Goal: Task Accomplishment & Management: Manage account settings

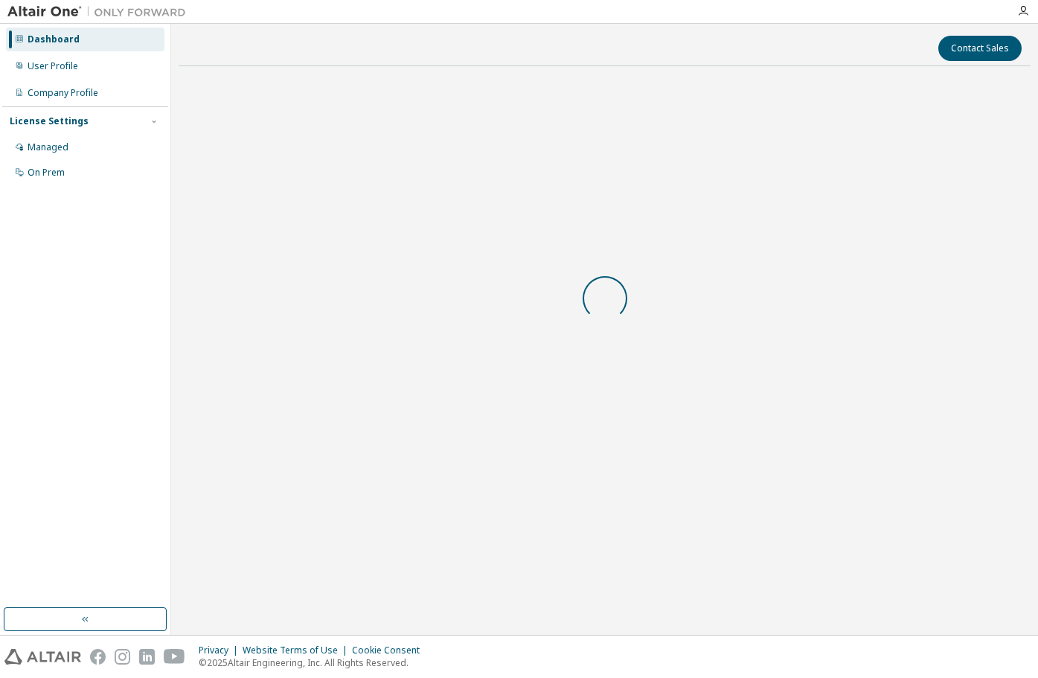
click at [676, 388] on div at bounding box center [605, 298] width 852 height 440
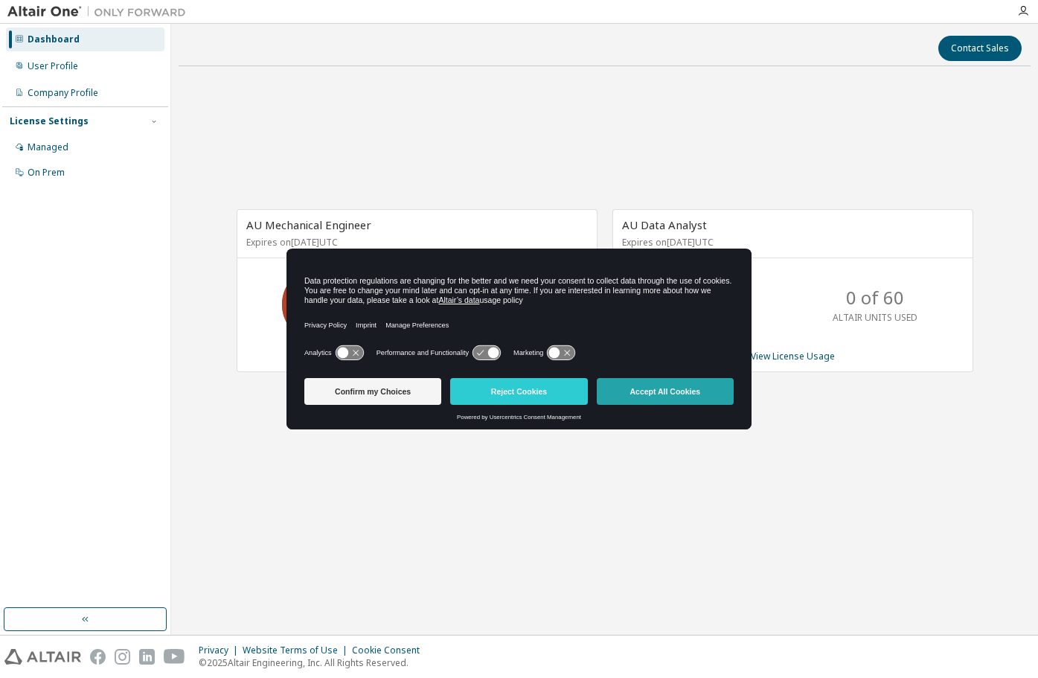
click at [667, 389] on button "Accept All Cookies" at bounding box center [665, 391] width 137 height 27
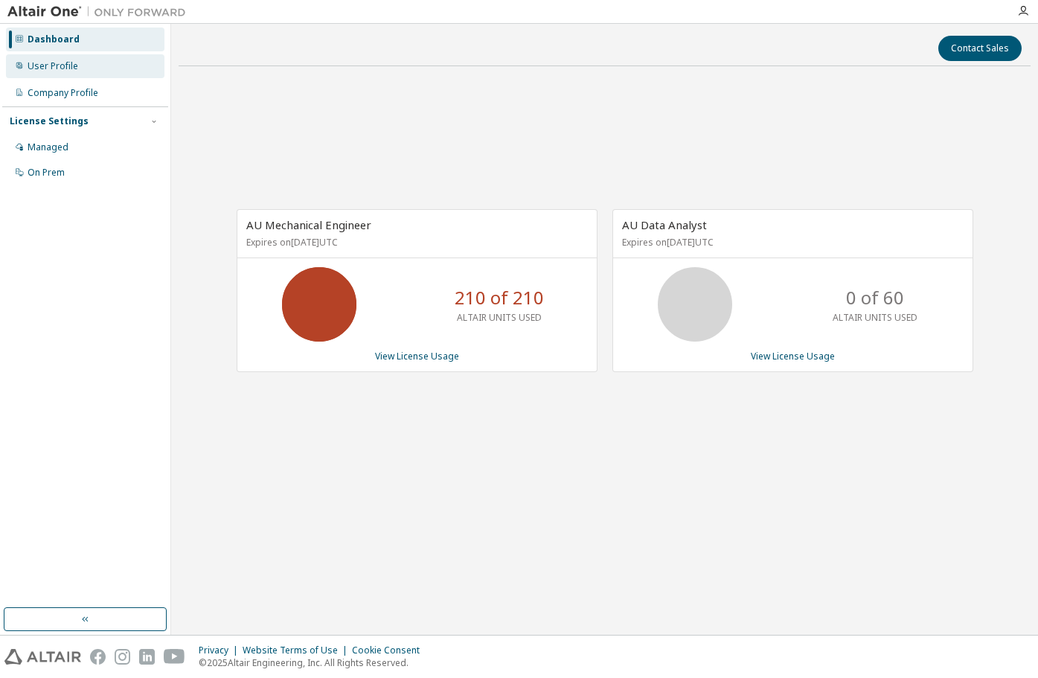
click at [63, 65] on div "User Profile" at bounding box center [53, 66] width 51 height 12
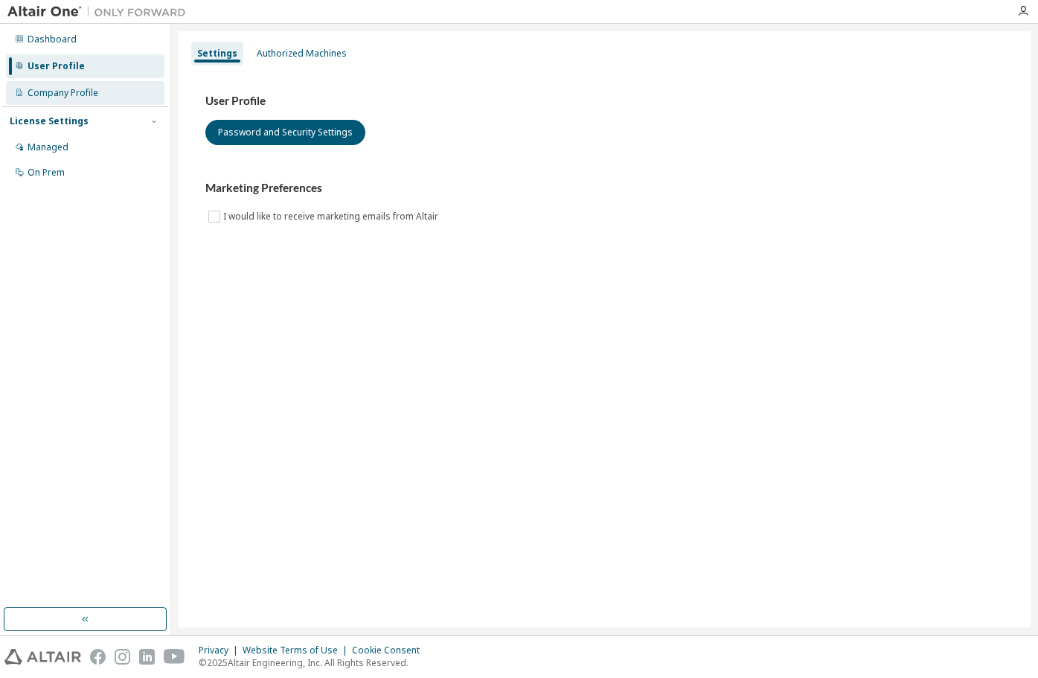
click at [65, 87] on div "Company Profile" at bounding box center [63, 93] width 71 height 12
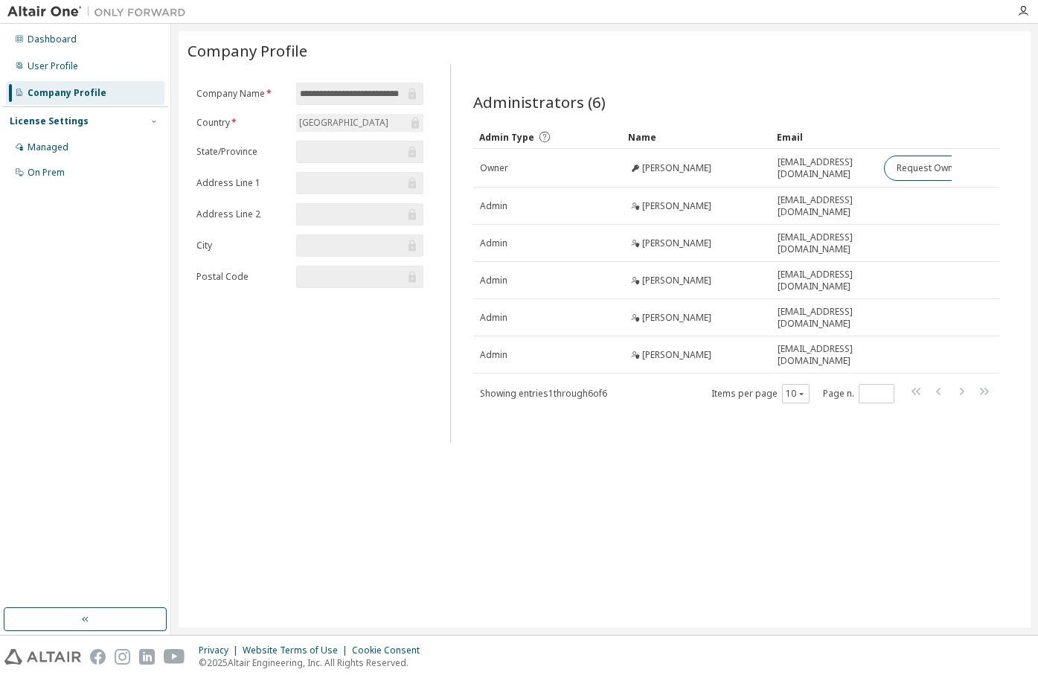
click at [153, 116] on span "button" at bounding box center [154, 121] width 12 height 12
click at [86, 142] on div "Managed" at bounding box center [85, 147] width 158 height 24
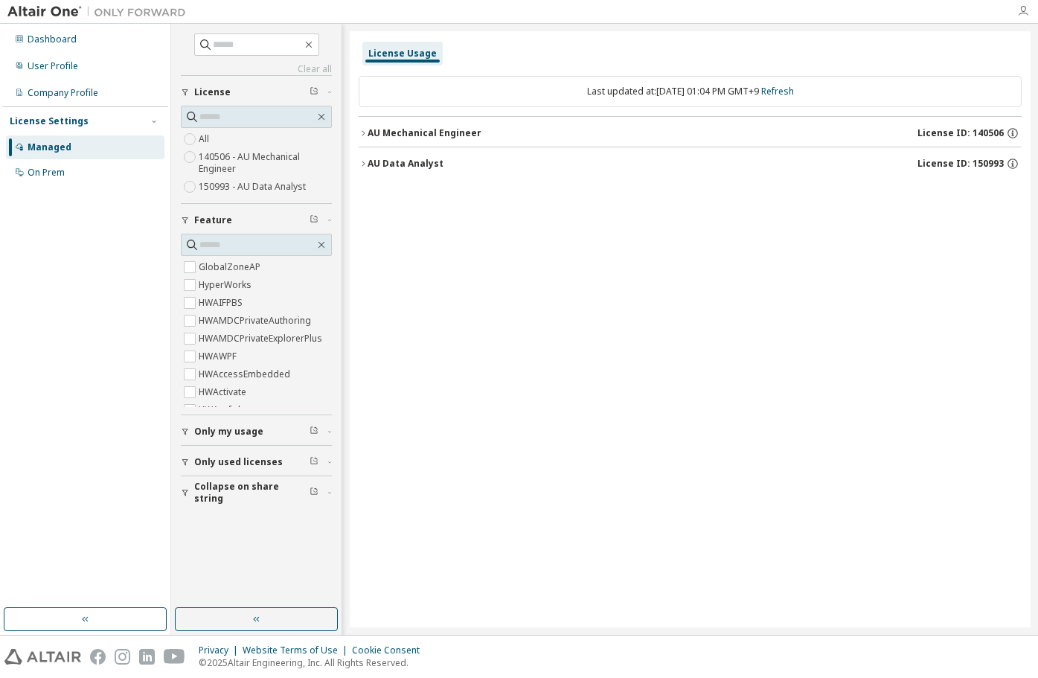
click at [1025, 15] on icon "button" at bounding box center [1023, 11] width 12 height 12
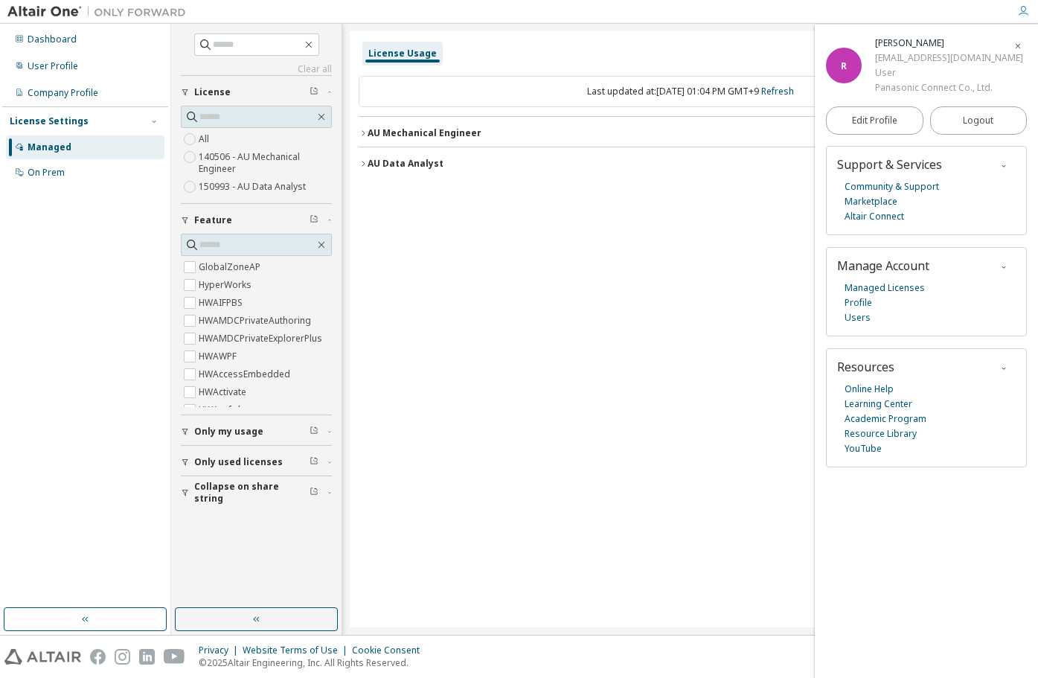
click at [566, 363] on div "License Usage Last updated at: Mon 2025-10-06 01:04 PM GMT+9 Refresh AU Mechani…" at bounding box center [690, 329] width 681 height 596
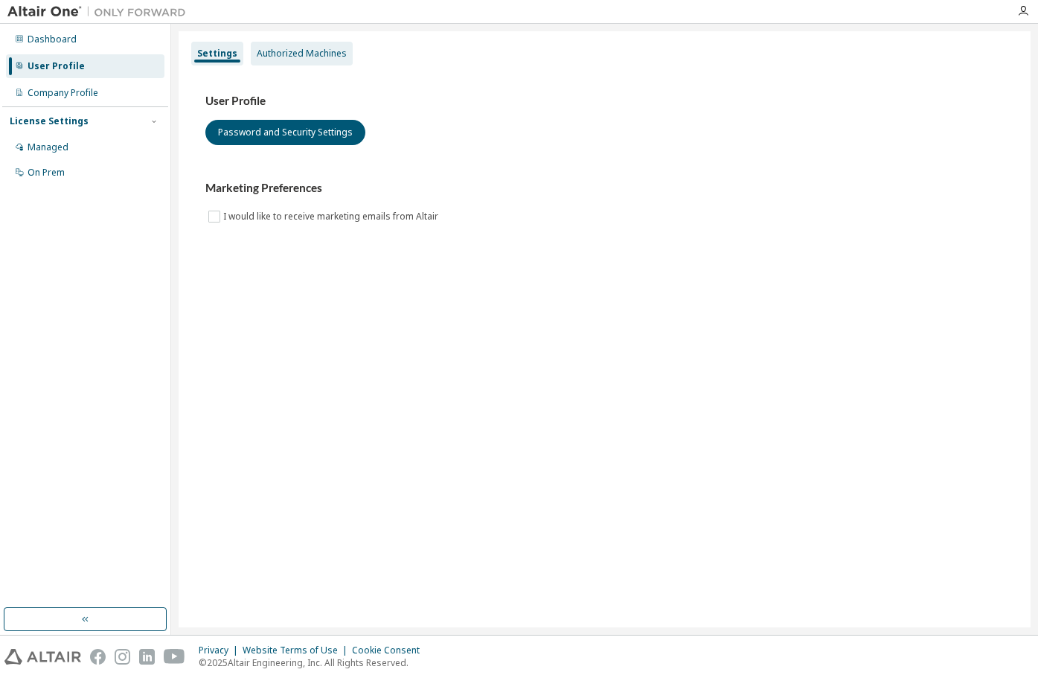
click at [292, 51] on div "Authorized Machines" at bounding box center [302, 54] width 90 height 12
